Goal: Task Accomplishment & Management: Manage account settings

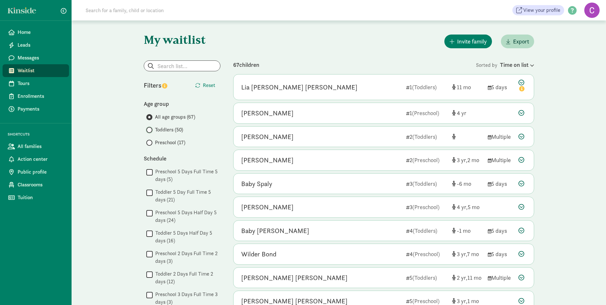
click at [149, 129] on input "Toddlers (50)" at bounding box center [148, 130] width 4 height 4
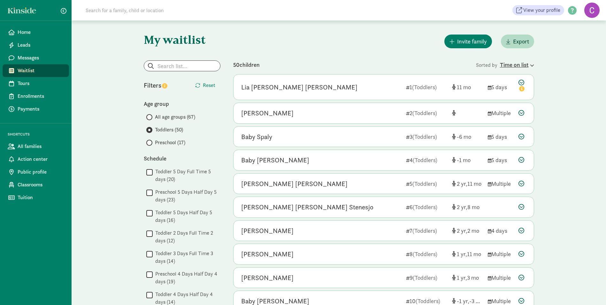
click at [530, 64] on icon at bounding box center [531, 65] width 5 height 4
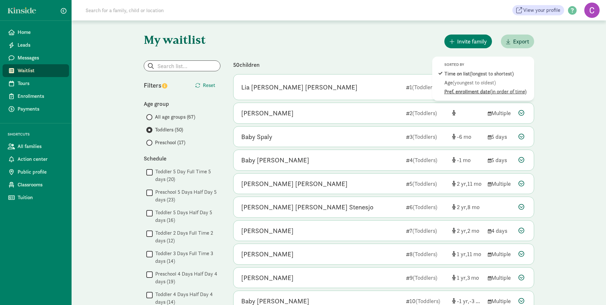
click at [520, 93] on span "(in order of time)" at bounding box center [508, 91] width 36 height 7
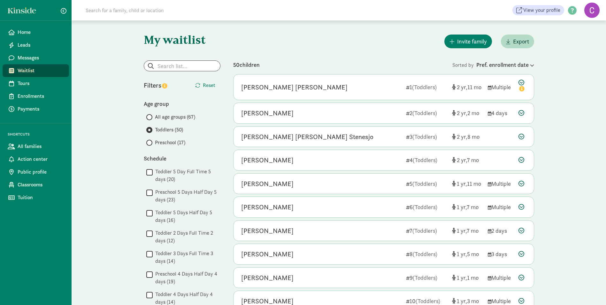
click at [151, 142] on span at bounding box center [149, 143] width 6 height 6
click at [150, 142] on input "Preschool (17)" at bounding box center [148, 143] width 4 height 4
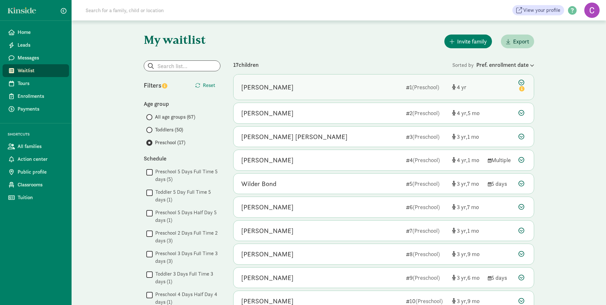
click at [521, 83] on icon at bounding box center [522, 86] width 8 height 13
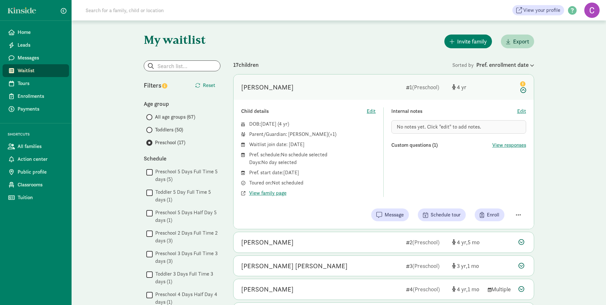
click at [431, 129] on span "No notes yet. Click "edit" to add notes." at bounding box center [439, 126] width 84 height 7
click at [425, 129] on span "No notes yet. Click "edit" to add notes." at bounding box center [439, 126] width 84 height 7
click at [401, 126] on span "No notes yet. Click "edit" to add notes." at bounding box center [439, 126] width 84 height 7
click at [523, 110] on span "Edit" at bounding box center [521, 111] width 9 height 8
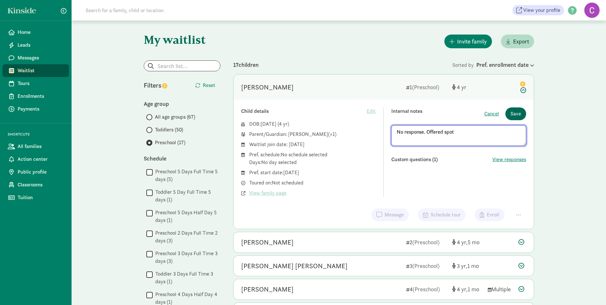
type textarea "No response. Offered spot"
click at [515, 113] on span "Save" at bounding box center [515, 114] width 11 height 8
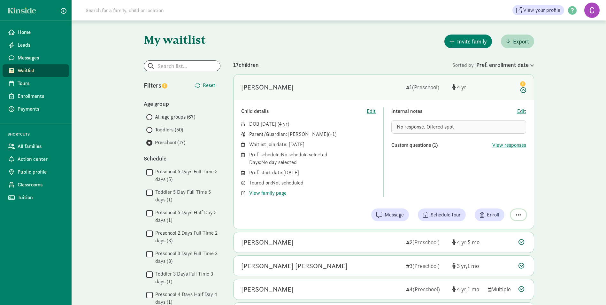
click at [521, 213] on span "button" at bounding box center [518, 215] width 5 height 6
click at [507, 199] on div "Remove from list" at bounding box center [496, 199] width 50 height 8
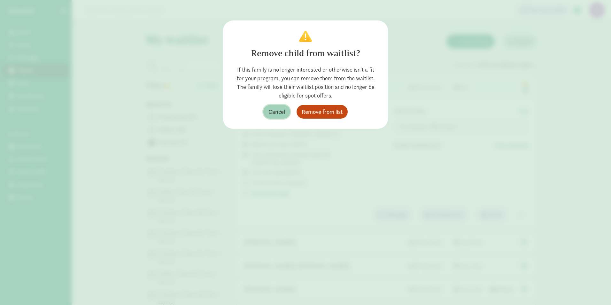
click at [274, 109] on span "Cancel" at bounding box center [276, 111] width 17 height 9
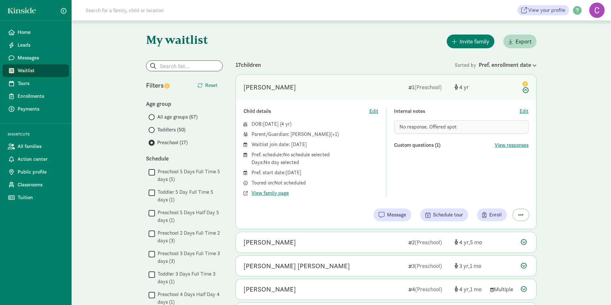
click at [520, 213] on span "button" at bounding box center [520, 215] width 5 height 6
click at [490, 195] on div "Mark as unresponsive" at bounding box center [498, 199] width 50 height 8
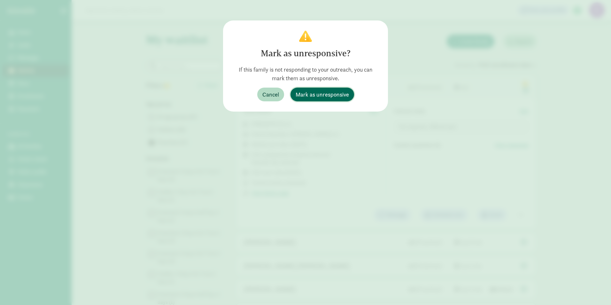
click at [335, 100] on button "Mark as unresponsive" at bounding box center [322, 95] width 64 height 14
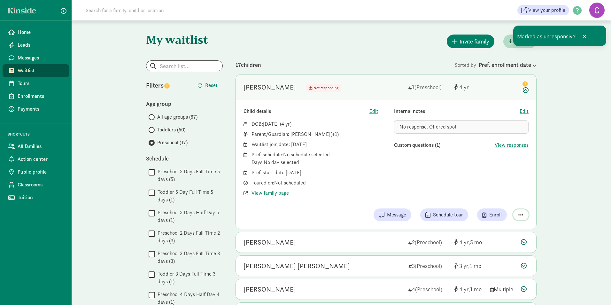
click at [523, 213] on span "button" at bounding box center [520, 215] width 5 height 6
click at [518, 199] on div "Remove from list" at bounding box center [503, 199] width 39 height 8
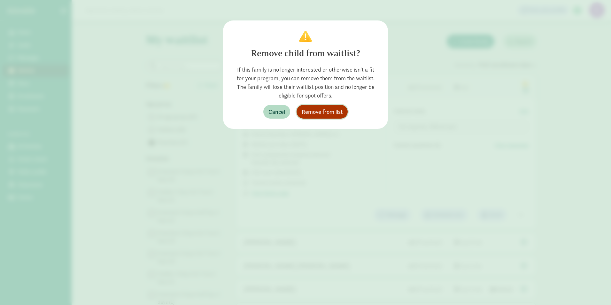
click at [344, 115] on button "Remove from list" at bounding box center [321, 112] width 51 height 14
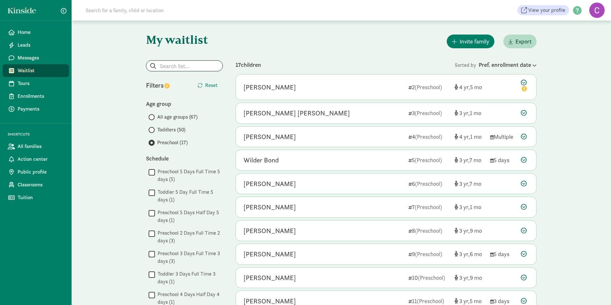
click at [183, 65] on input "search" at bounding box center [184, 66] width 76 height 10
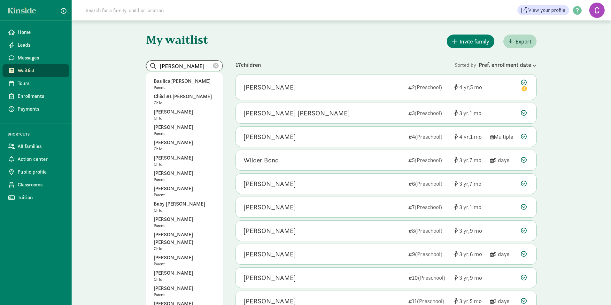
type input "stark"
radio input "true"
radio input "false"
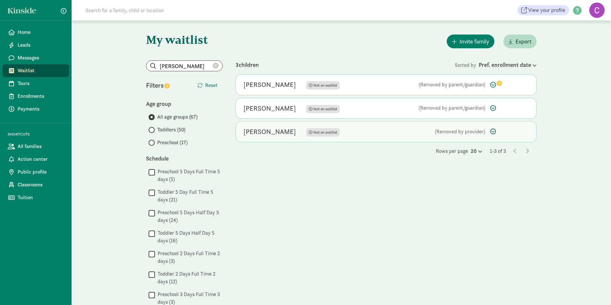
click at [266, 133] on div "Kobie Stark" at bounding box center [269, 131] width 52 height 10
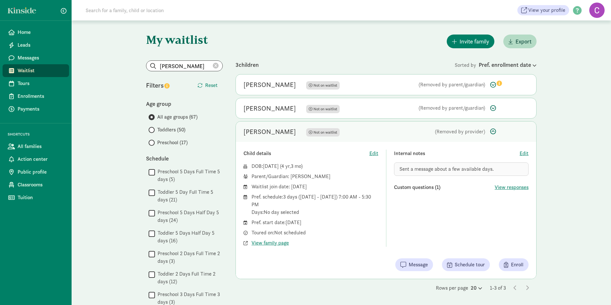
click at [171, 140] on span "Preschool (17)" at bounding box center [172, 143] width 30 height 8
click at [153, 141] on input "Preschool (17)" at bounding box center [151, 143] width 4 height 4
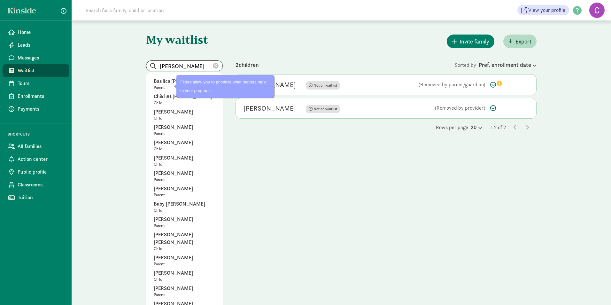
drag, startPoint x: 175, startPoint y: 63, endPoint x: 141, endPoint y: 63, distance: 34.2
click at [148, 63] on input "stark" at bounding box center [184, 66] width 76 height 10
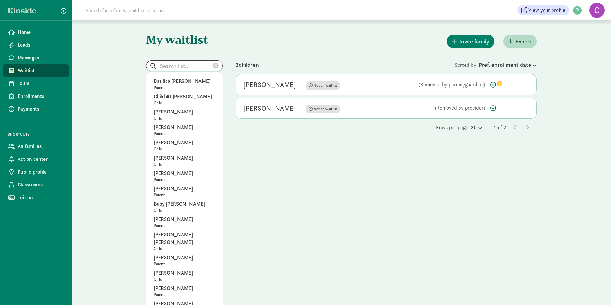
radio input "true"
radio input "false"
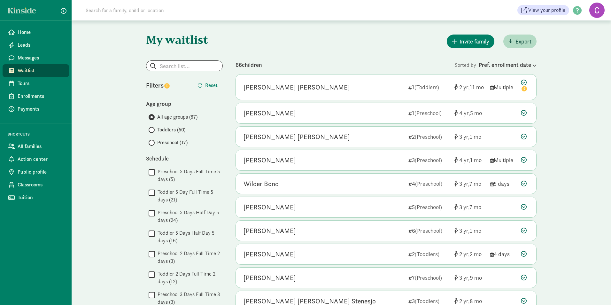
click at [154, 142] on span at bounding box center [152, 143] width 6 height 6
click at [153, 142] on input "Preschool (17)" at bounding box center [151, 143] width 4 height 4
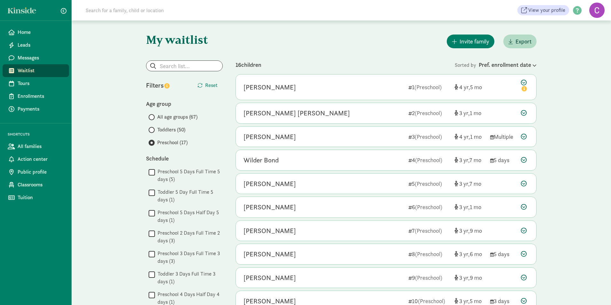
click at [154, 130] on span at bounding box center [152, 130] width 6 height 6
click at [153, 130] on input "Toddlers (50)" at bounding box center [151, 130] width 4 height 4
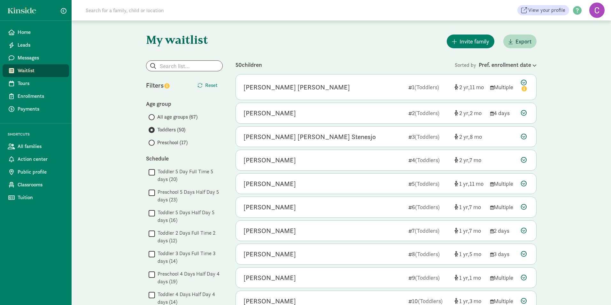
click at [31, 74] on span "Waitlist" at bounding box center [41, 71] width 46 height 8
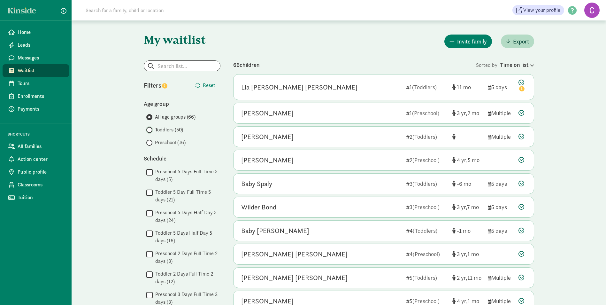
click at [149, 129] on input "Toddlers (50)" at bounding box center [148, 130] width 4 height 4
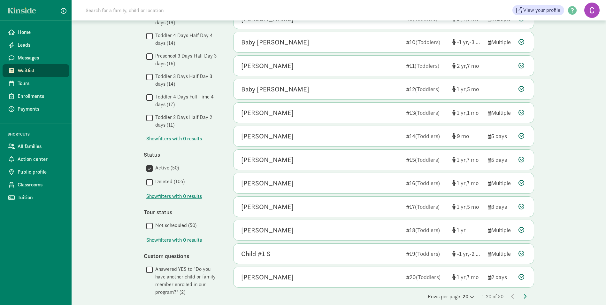
scroll to position [287, 0]
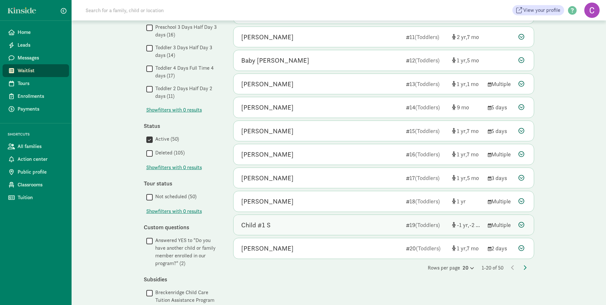
click at [298, 225] on div "Child #1 S" at bounding box center [321, 225] width 160 height 10
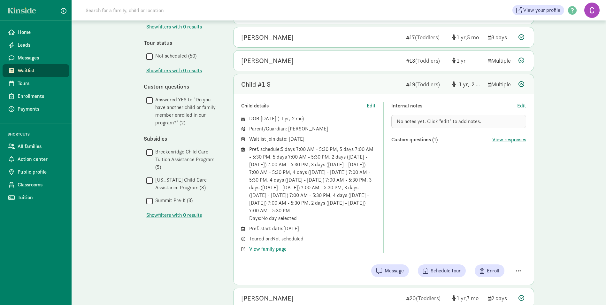
scroll to position [447, 0]
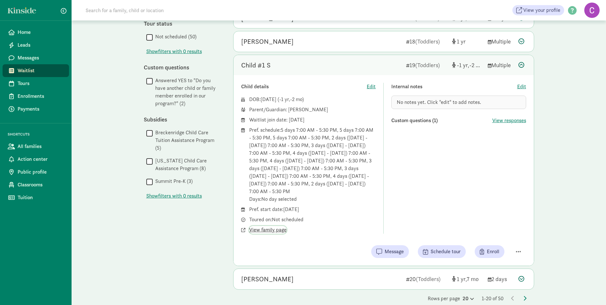
click at [276, 229] on span "View family page" at bounding box center [267, 230] width 37 height 8
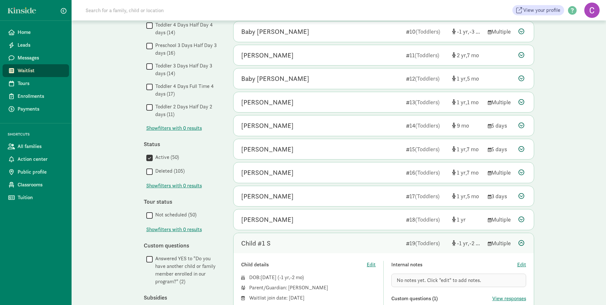
scroll to position [256, 0]
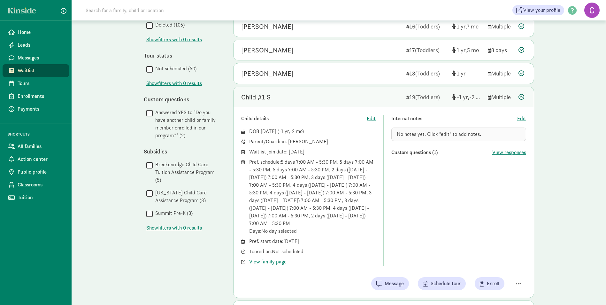
click at [523, 96] on icon at bounding box center [521, 97] width 6 height 6
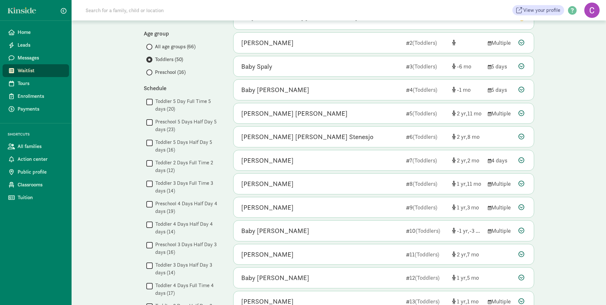
scroll to position [11, 0]
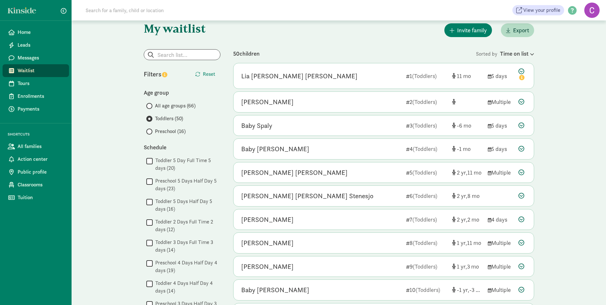
click at [153, 130] on label "Preschool (16)" at bounding box center [183, 131] width 74 height 8
click at [150, 130] on input "Preschool (16)" at bounding box center [148, 131] width 4 height 4
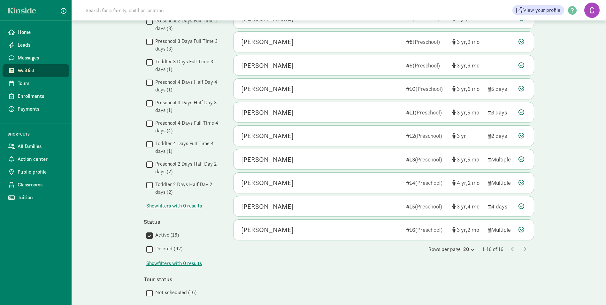
scroll to position [224, 0]
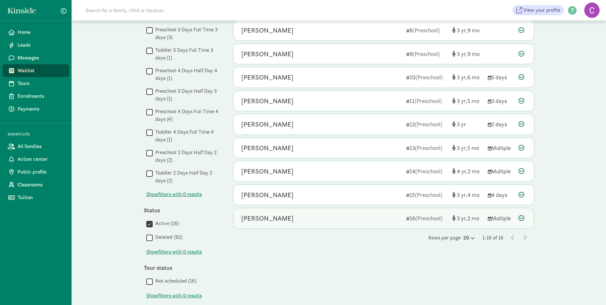
click at [300, 217] on div "[PERSON_NAME]" at bounding box center [321, 218] width 160 height 10
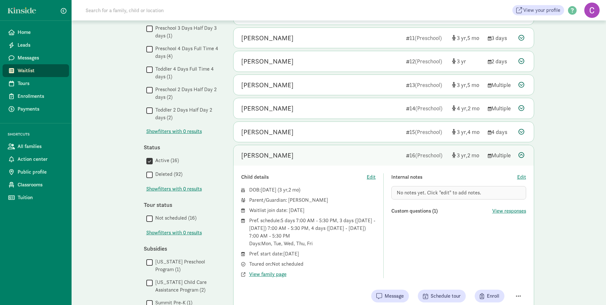
scroll to position [287, 0]
click at [285, 152] on div "[PERSON_NAME]" at bounding box center [267, 154] width 52 height 10
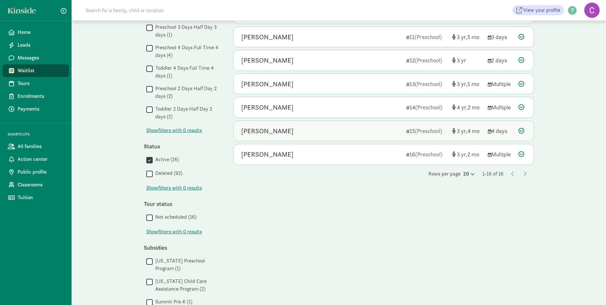
click at [283, 130] on div "[PERSON_NAME]" at bounding box center [321, 131] width 160 height 10
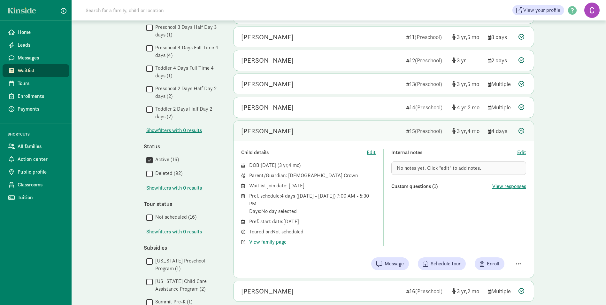
click at [283, 130] on div "[PERSON_NAME]" at bounding box center [321, 131] width 160 height 10
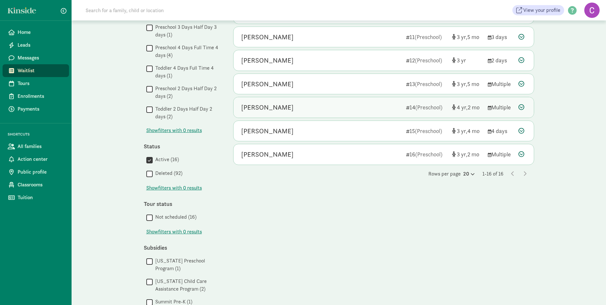
click at [285, 105] on div "[PERSON_NAME]" at bounding box center [321, 107] width 160 height 10
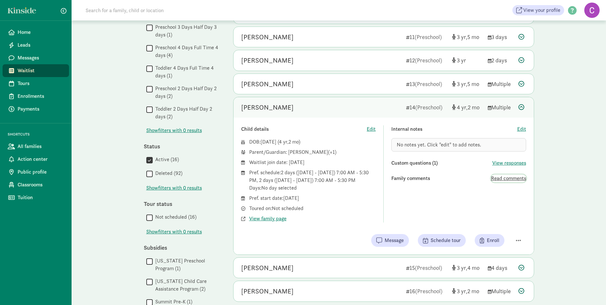
click at [519, 179] on span "Read comments" at bounding box center [508, 178] width 35 height 8
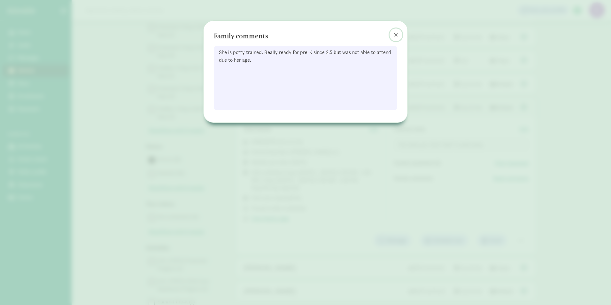
click at [396, 35] on span at bounding box center [396, 34] width 4 height 5
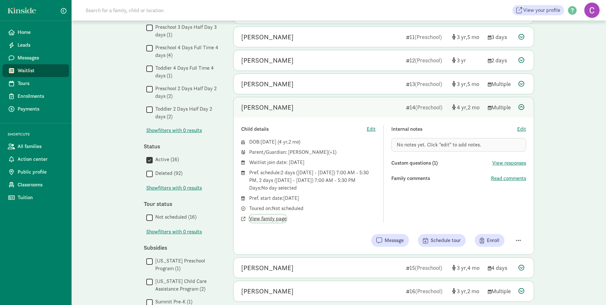
click at [268, 220] on span "View family page" at bounding box center [267, 219] width 37 height 8
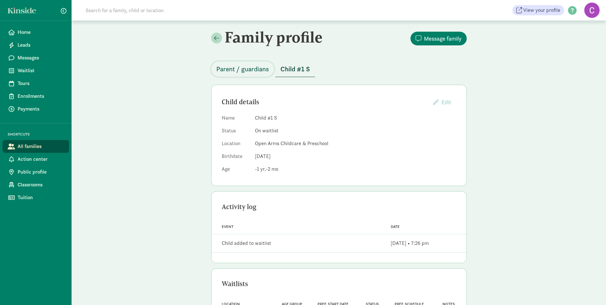
click at [252, 68] on span "Parent / guardians" at bounding box center [242, 69] width 53 height 10
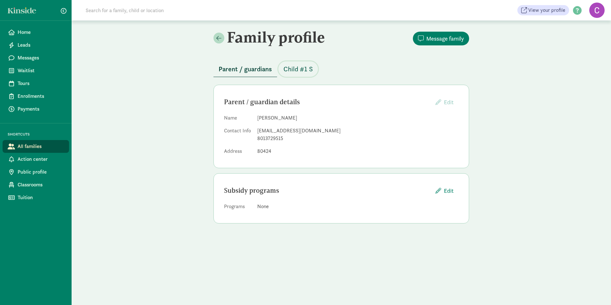
click at [304, 70] on span "Child #1 S" at bounding box center [297, 69] width 29 height 10
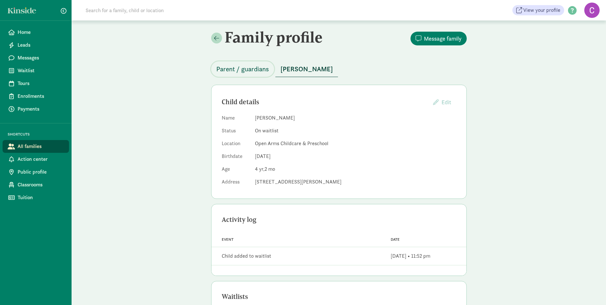
click at [240, 66] on span "Parent / guardians" at bounding box center [242, 69] width 53 height 10
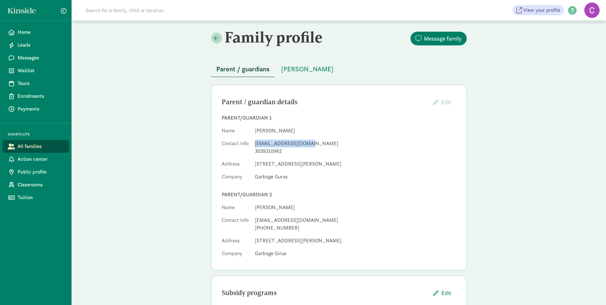
drag, startPoint x: 305, startPoint y: 144, endPoint x: 256, endPoint y: 146, distance: 49.3
click at [256, 146] on div "[EMAIL_ADDRESS][DOMAIN_NAME]" at bounding box center [355, 144] width 201 height 8
copy div "[EMAIL_ADDRESS][DOMAIN_NAME]"
click at [30, 68] on span "Waitlist" at bounding box center [41, 71] width 46 height 8
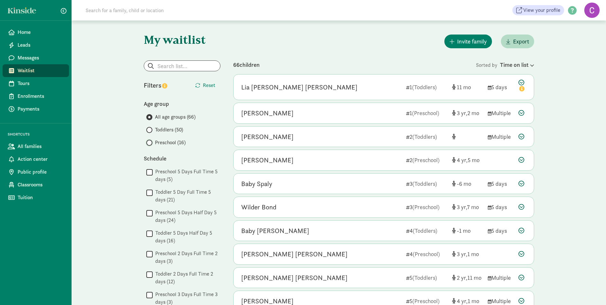
click at [149, 142] on input "Preschool (16)" at bounding box center [148, 143] width 4 height 4
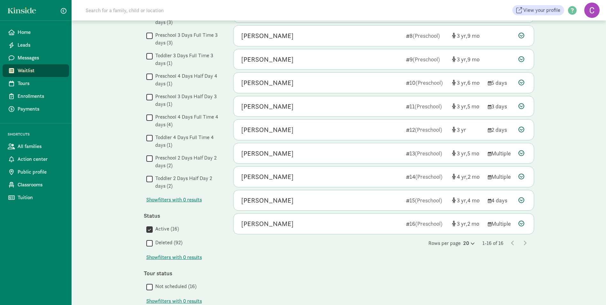
scroll to position [224, 0]
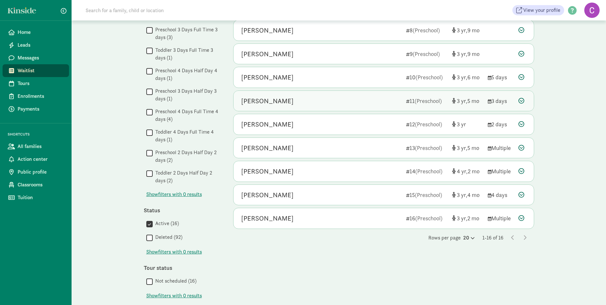
click at [267, 101] on div "[PERSON_NAME]" at bounding box center [267, 101] width 52 height 10
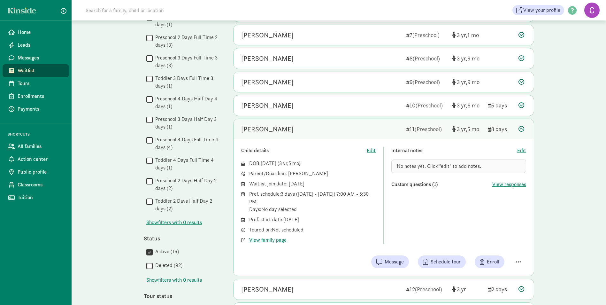
scroll to position [227, 0]
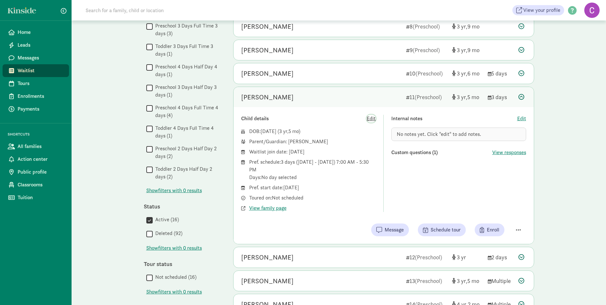
click at [374, 118] on span "Edit" at bounding box center [371, 119] width 9 height 8
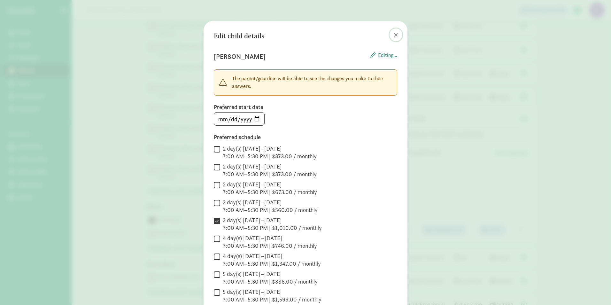
click at [394, 37] on span at bounding box center [396, 34] width 4 height 5
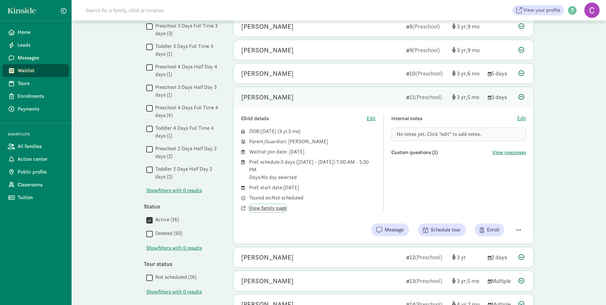
click at [261, 210] on span "View family page" at bounding box center [267, 208] width 37 height 8
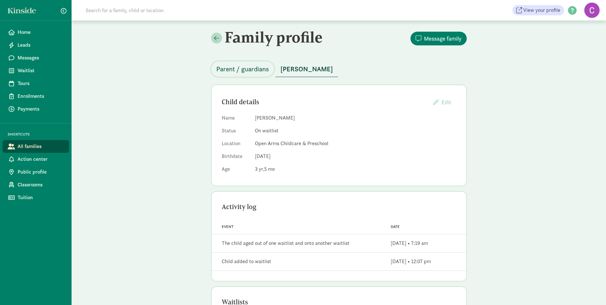
click at [235, 70] on span "Parent / guardians" at bounding box center [242, 69] width 53 height 10
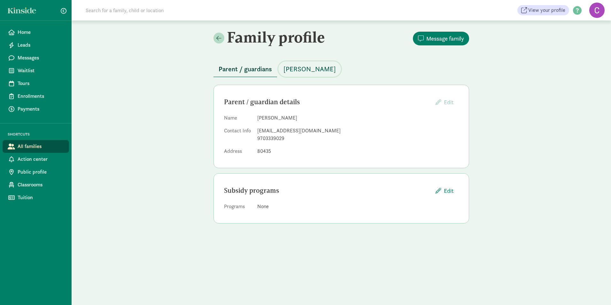
click at [295, 71] on span "[PERSON_NAME]" at bounding box center [309, 69] width 52 height 10
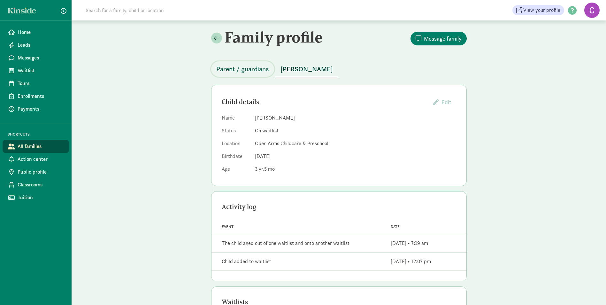
click at [248, 71] on span "Parent / guardians" at bounding box center [242, 69] width 53 height 10
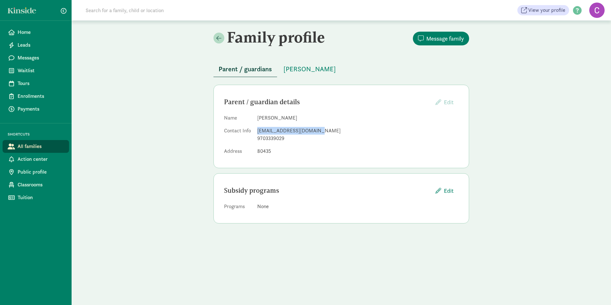
drag, startPoint x: 316, startPoint y: 130, endPoint x: 257, endPoint y: 134, distance: 58.9
click at [257, 134] on dl "Name [PERSON_NAME] Contact Info [EMAIL_ADDRESS][DOMAIN_NAME] 9703339029 Address…" at bounding box center [341, 135] width 234 height 43
copy div "[EMAIL_ADDRESS][DOMAIN_NAME]"
